Goal: Browse casually

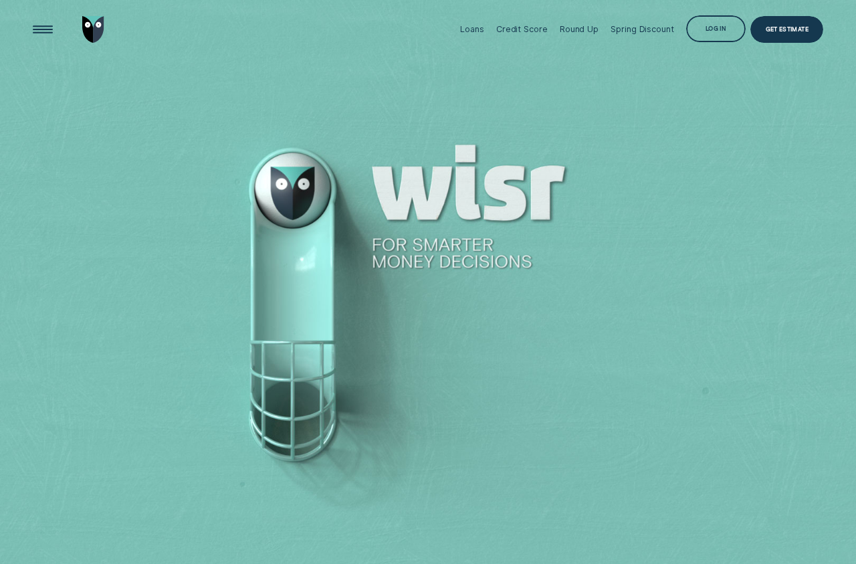
scroll to position [1160, 0]
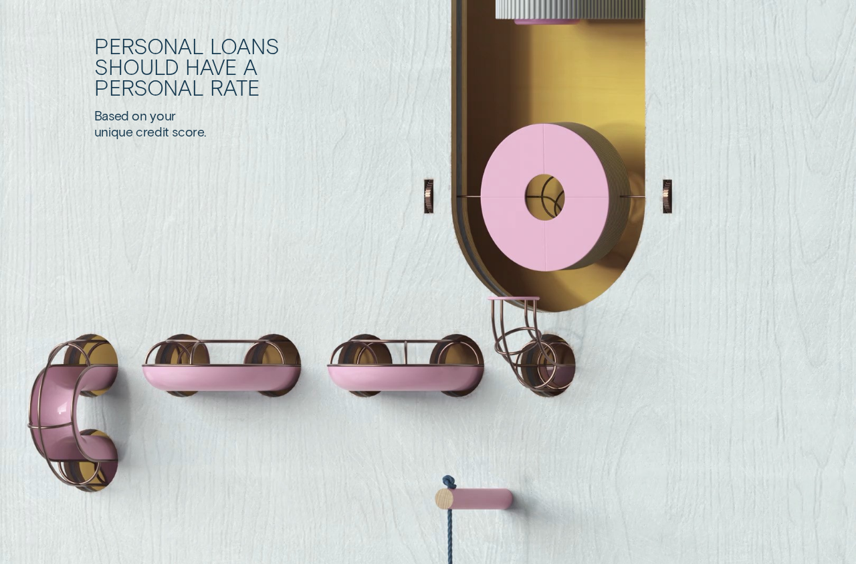
click at [541, 215] on div "Personal Loans should have a personal rate Based on your unique credit score. G…" at bounding box center [458, 111] width 729 height 411
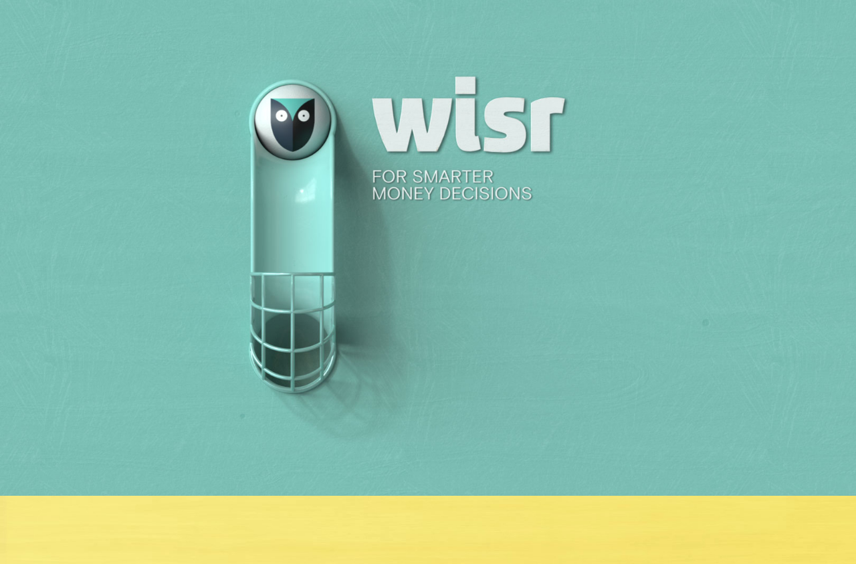
scroll to position [0, 0]
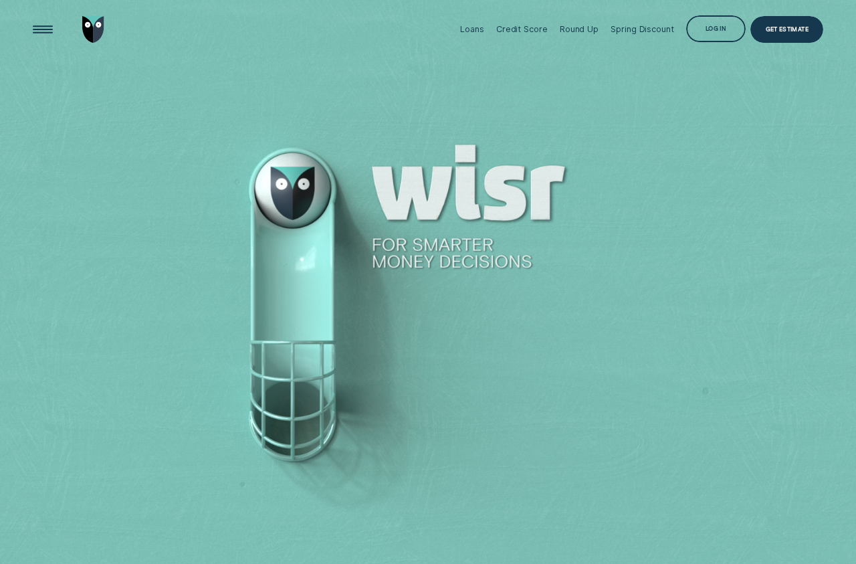
click at [288, 199] on div at bounding box center [428, 282] width 856 height 565
click at [303, 189] on div at bounding box center [428, 282] width 856 height 565
click at [306, 213] on div at bounding box center [428, 282] width 856 height 565
click at [308, 197] on div at bounding box center [428, 282] width 856 height 565
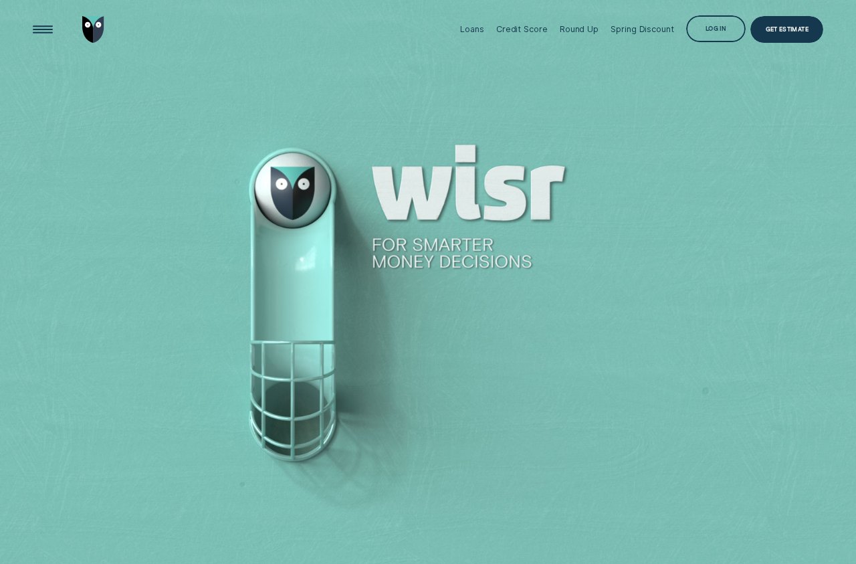
click at [302, 189] on div at bounding box center [428, 282] width 856 height 565
click at [296, 187] on div at bounding box center [428, 282] width 856 height 565
click at [96, 33] on img "Go to home page" at bounding box center [93, 29] width 22 height 27
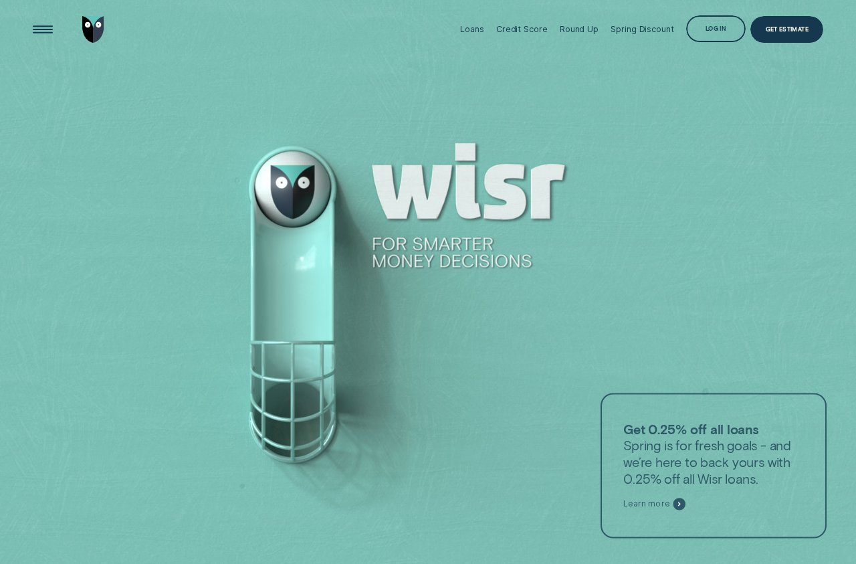
click at [323, 221] on div at bounding box center [428, 282] width 856 height 565
click at [312, 217] on div at bounding box center [428, 282] width 856 height 565
click at [312, 215] on div at bounding box center [428, 282] width 856 height 565
drag, startPoint x: 257, startPoint y: 186, endPoint x: 338, endPoint y: 278, distance: 122.3
click at [266, 189] on div at bounding box center [428, 282] width 856 height 565
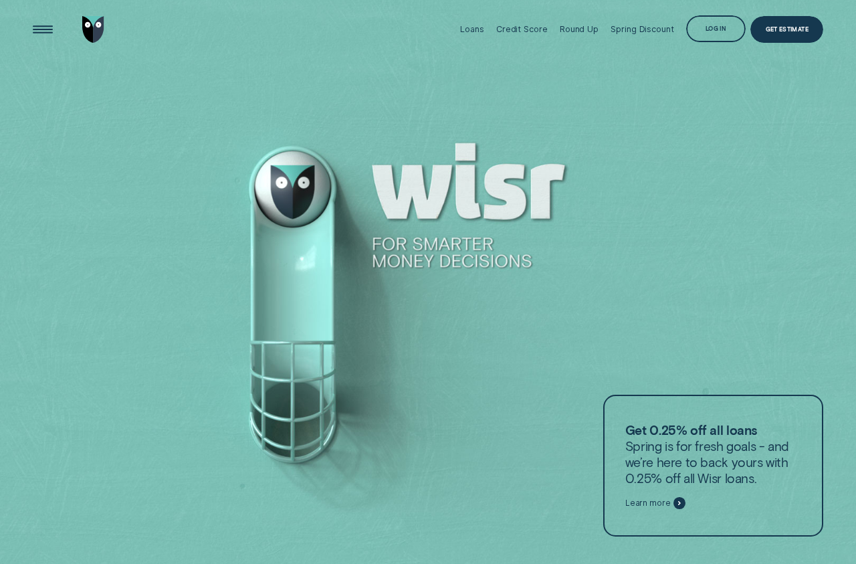
click at [310, 365] on div at bounding box center [428, 282] width 856 height 565
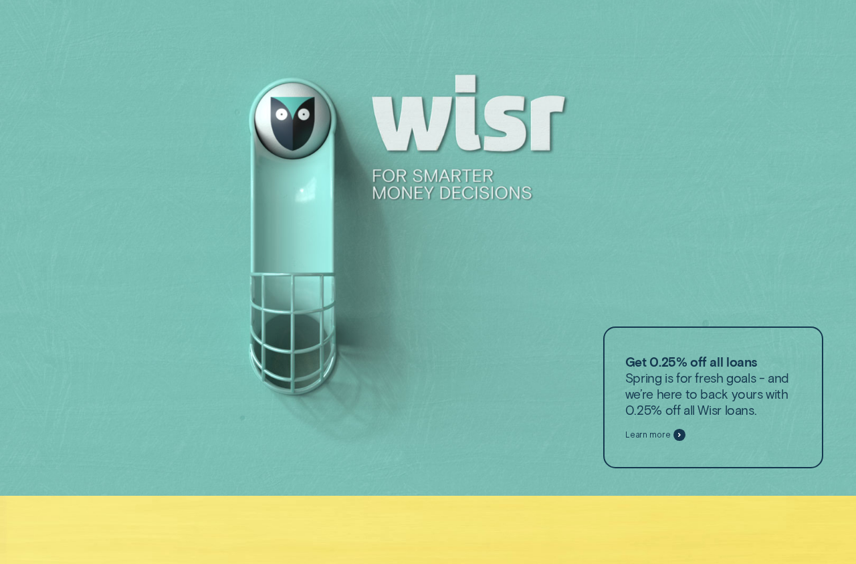
drag, startPoint x: 369, startPoint y: 311, endPoint x: 380, endPoint y: 302, distance: 13.8
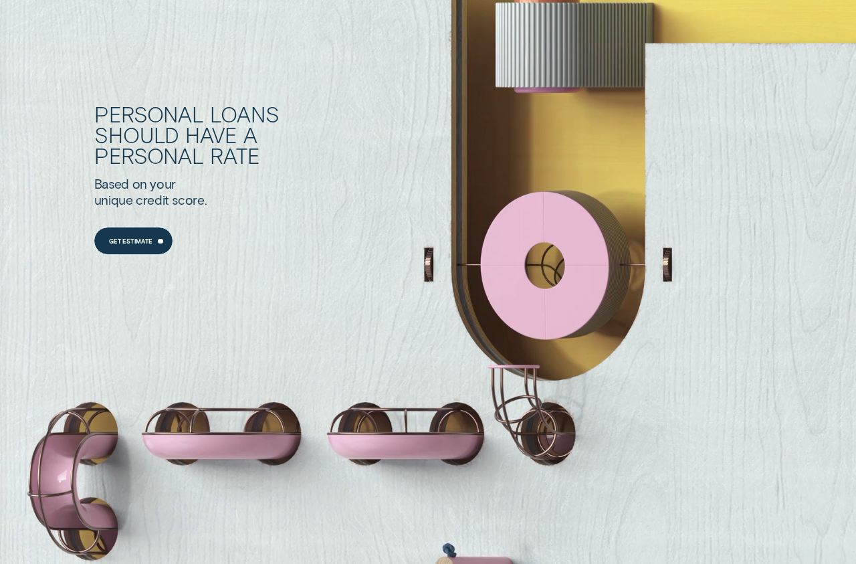
scroll to position [1160, 0]
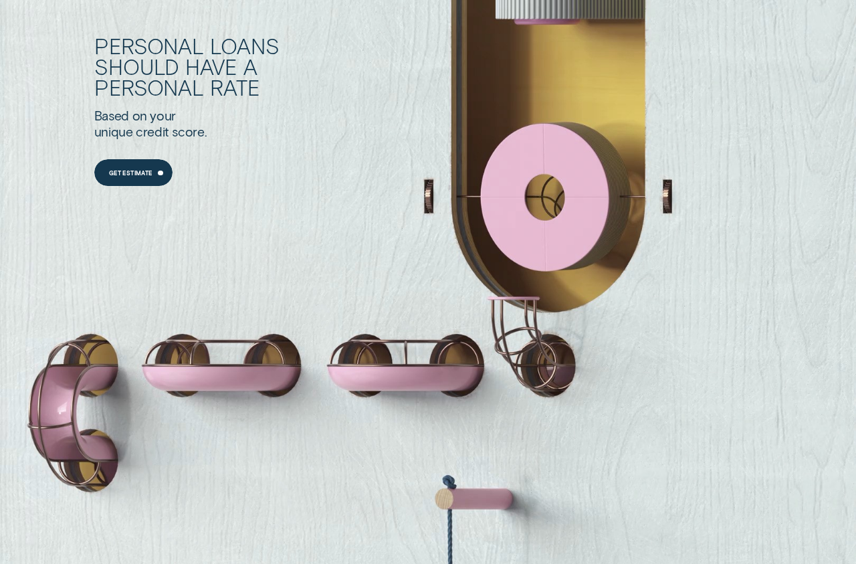
click at [559, 258] on div "Personal Loans should have a personal rate Based on your unique credit score. G…" at bounding box center [458, 111] width 729 height 411
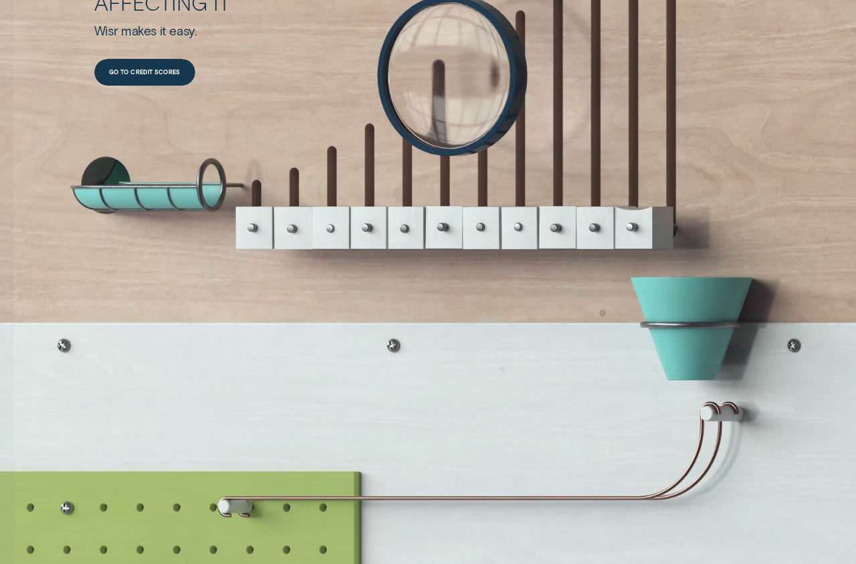
scroll to position [1774, 0]
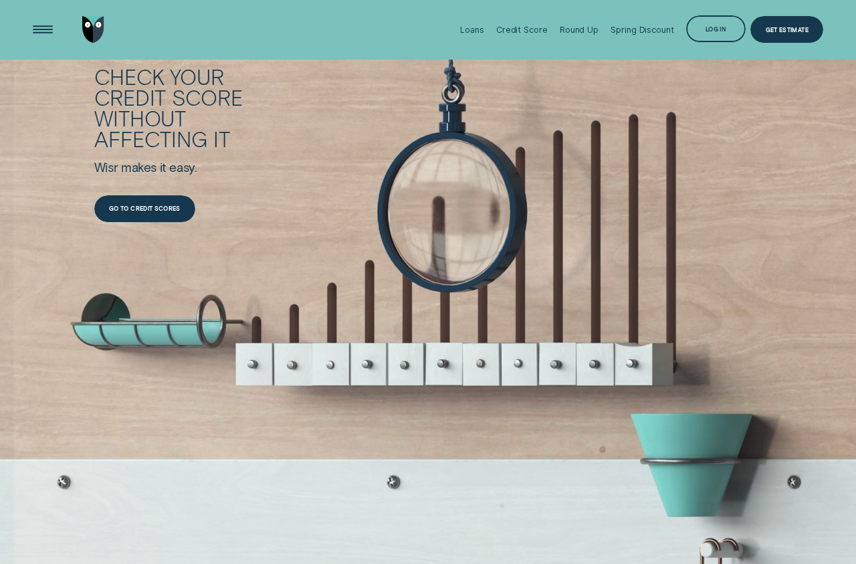
click at [640, 143] on div "Check your credit score without affecting it Wisr makes it easy. Go to credit s…" at bounding box center [458, 144] width 729 height 157
click at [642, 153] on div "Check your credit score without affecting it Wisr makes it easy. Go to credit s…" at bounding box center [458, 144] width 729 height 157
drag, startPoint x: 642, startPoint y: 154, endPoint x: 636, endPoint y: 172, distance: 19.0
click at [636, 172] on div "Check your credit score without affecting it Wisr makes it easy. Go to credit s…" at bounding box center [458, 144] width 729 height 157
click at [634, 151] on div "Check your credit score without affecting it Wisr makes it easy. Go to credit s…" at bounding box center [458, 144] width 729 height 157
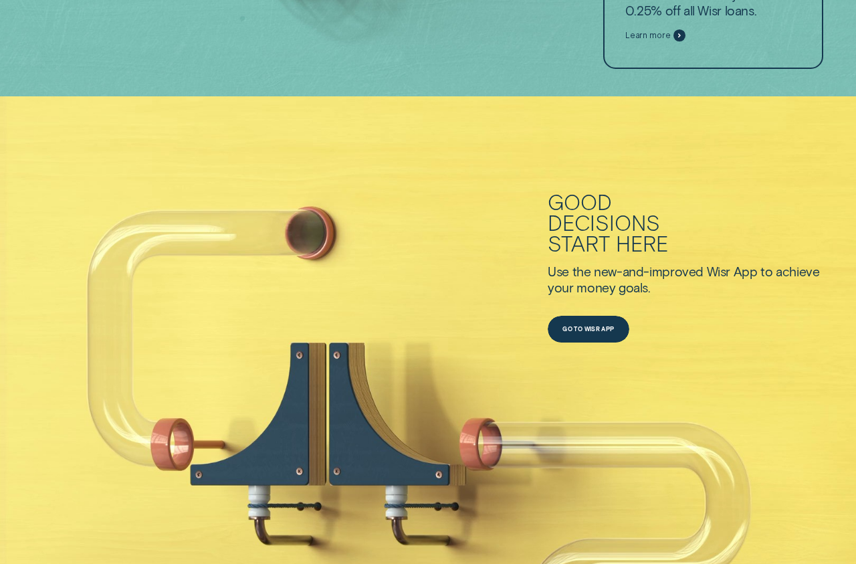
scroll to position [536, 0]
